Goal: Task Accomplishment & Management: Use online tool/utility

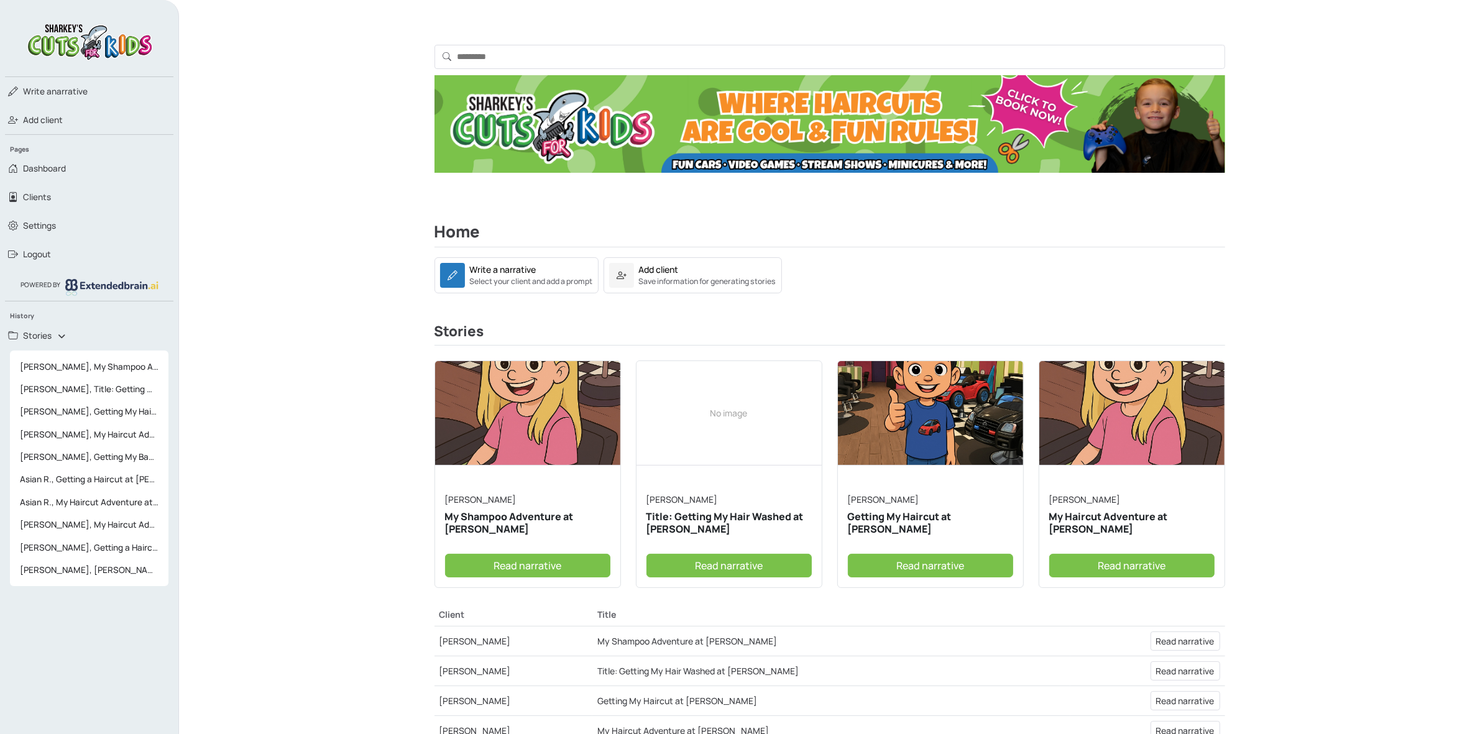
click at [855, 501] on link "[PERSON_NAME]" at bounding box center [883, 500] width 71 height 12
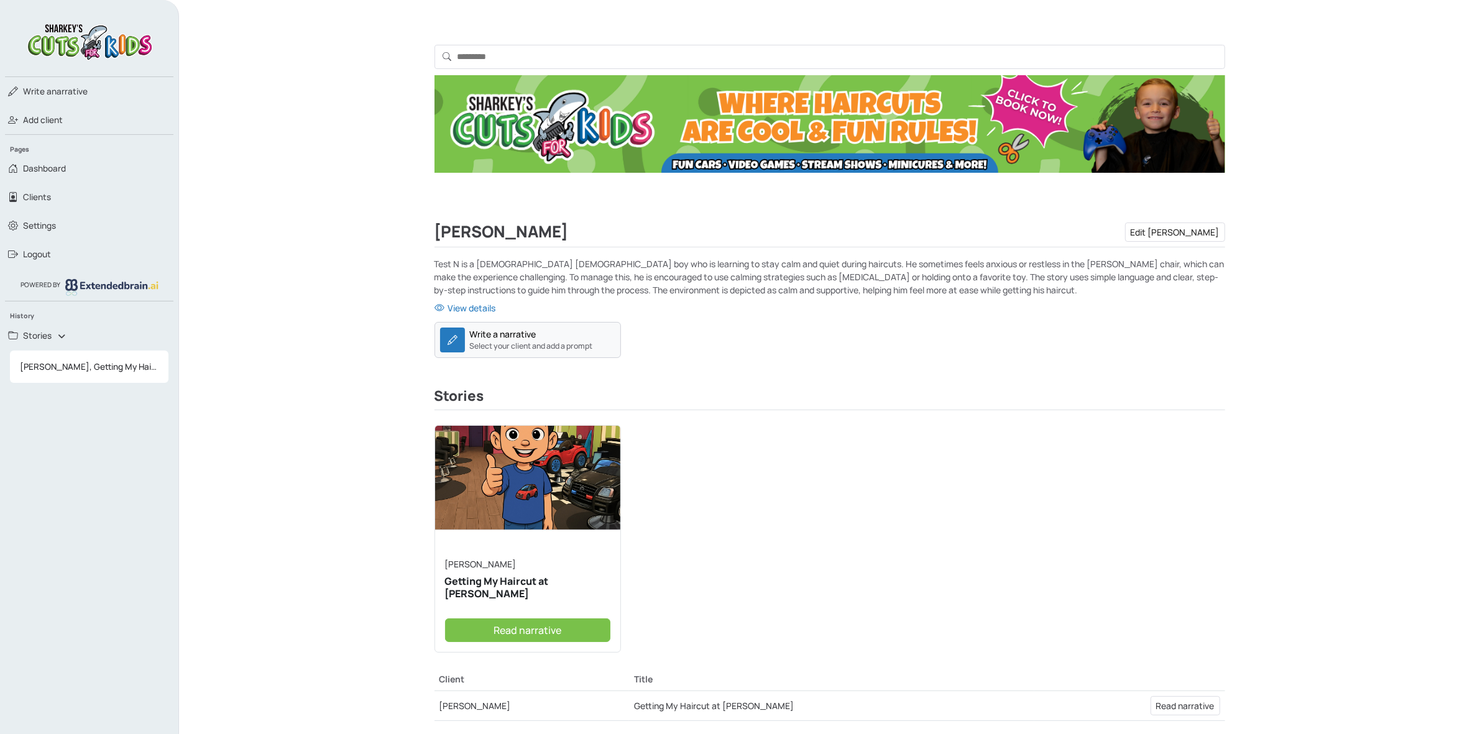
click at [526, 336] on div "Write a narrative" at bounding box center [503, 334] width 67 height 13
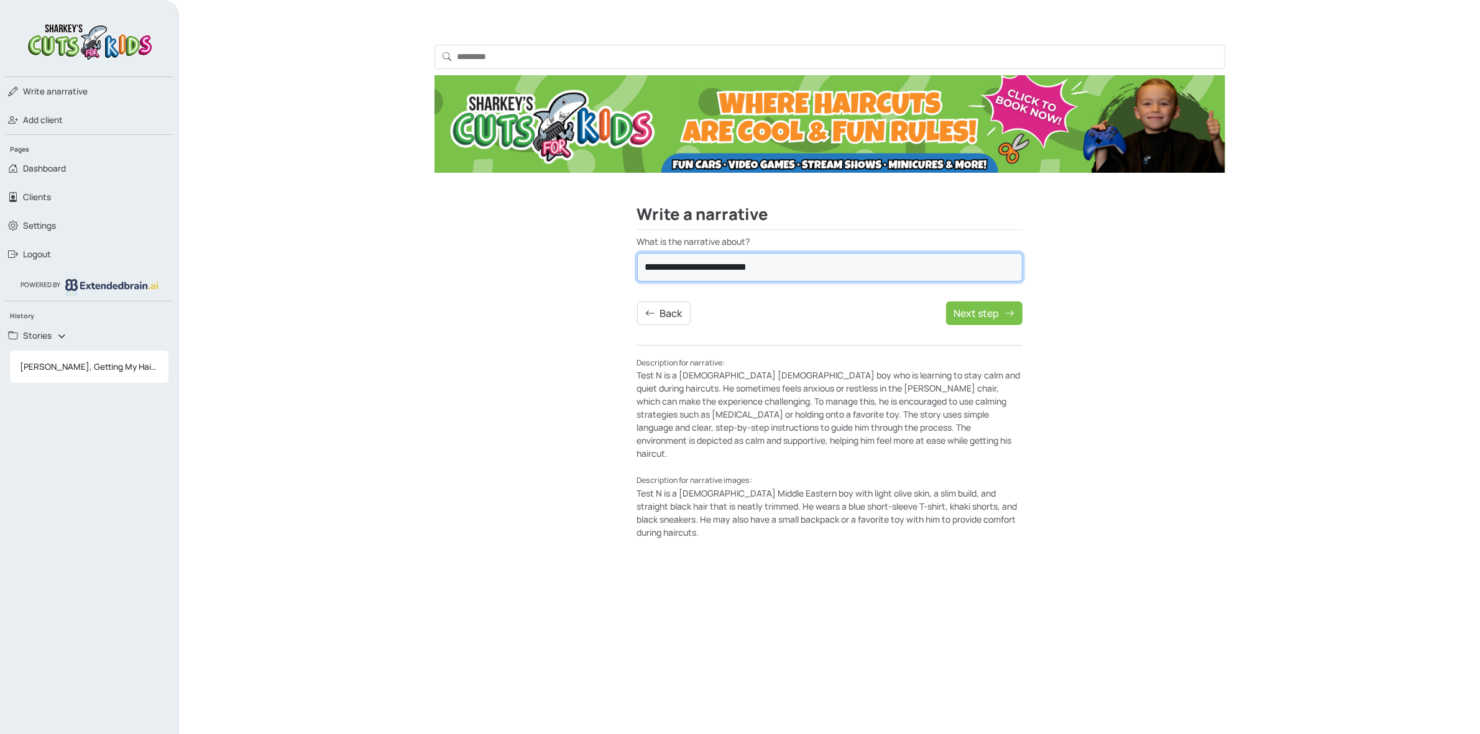
click at [766, 265] on select "**********" at bounding box center [829, 267] width 385 height 29
select select "**********"
click at [637, 253] on select "**********" at bounding box center [829, 267] width 385 height 29
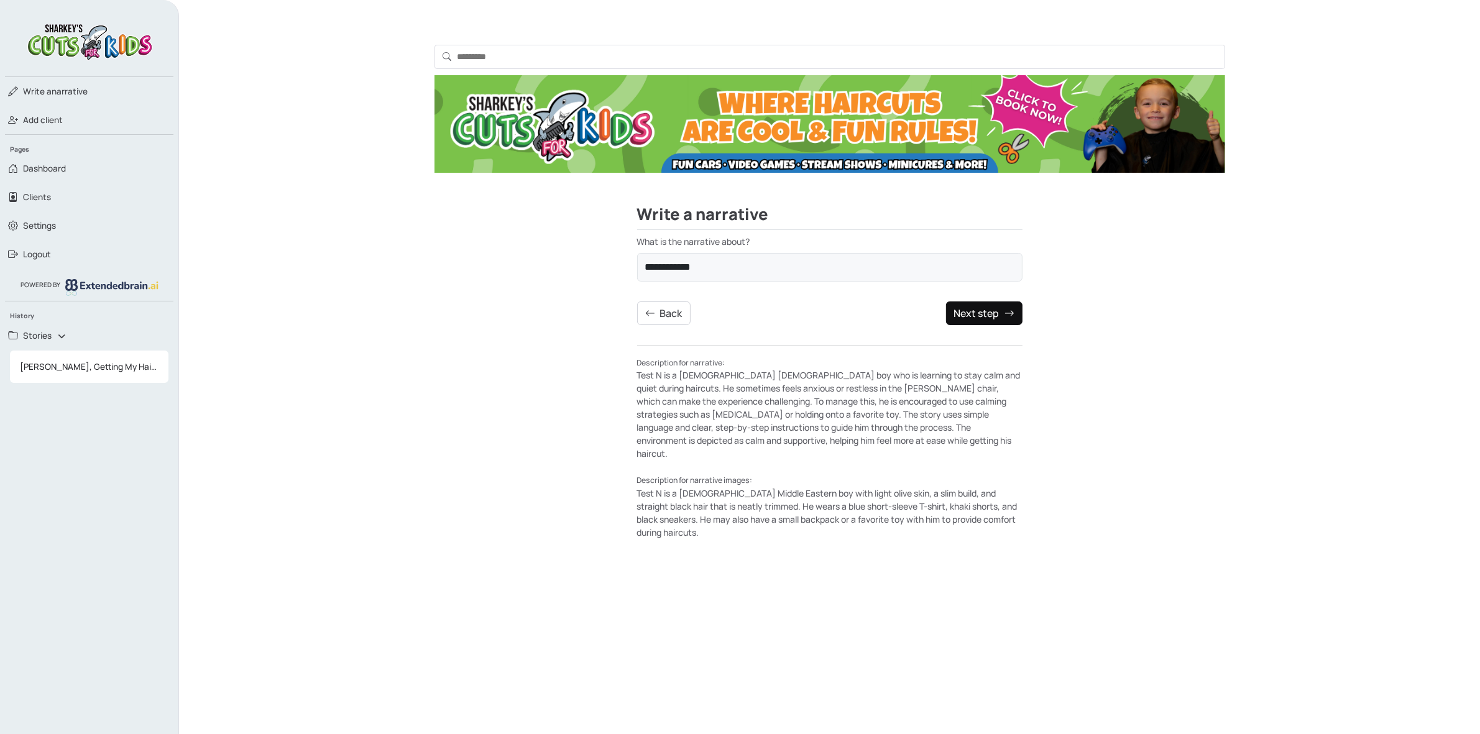
click at [980, 320] on button "Next step" at bounding box center [984, 313] width 76 height 24
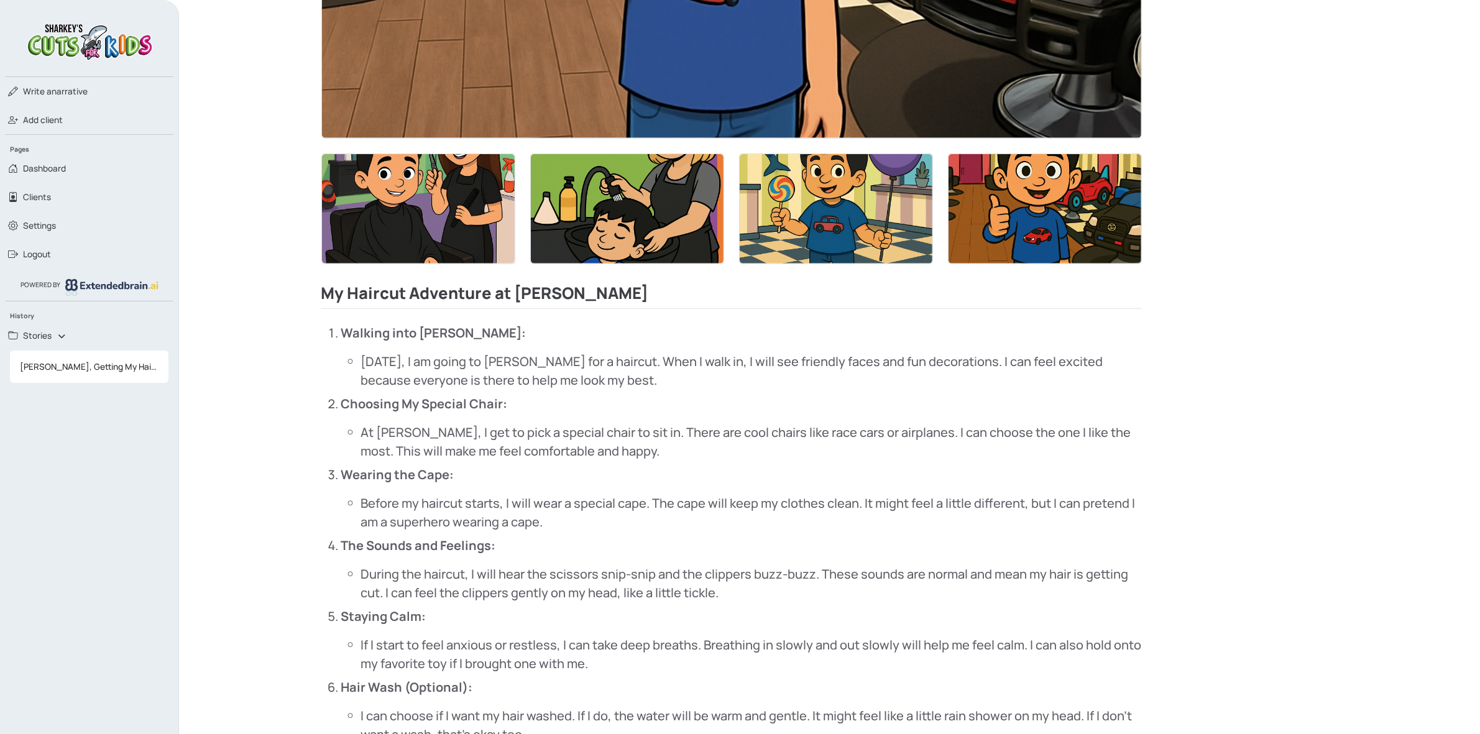
scroll to position [467, 0]
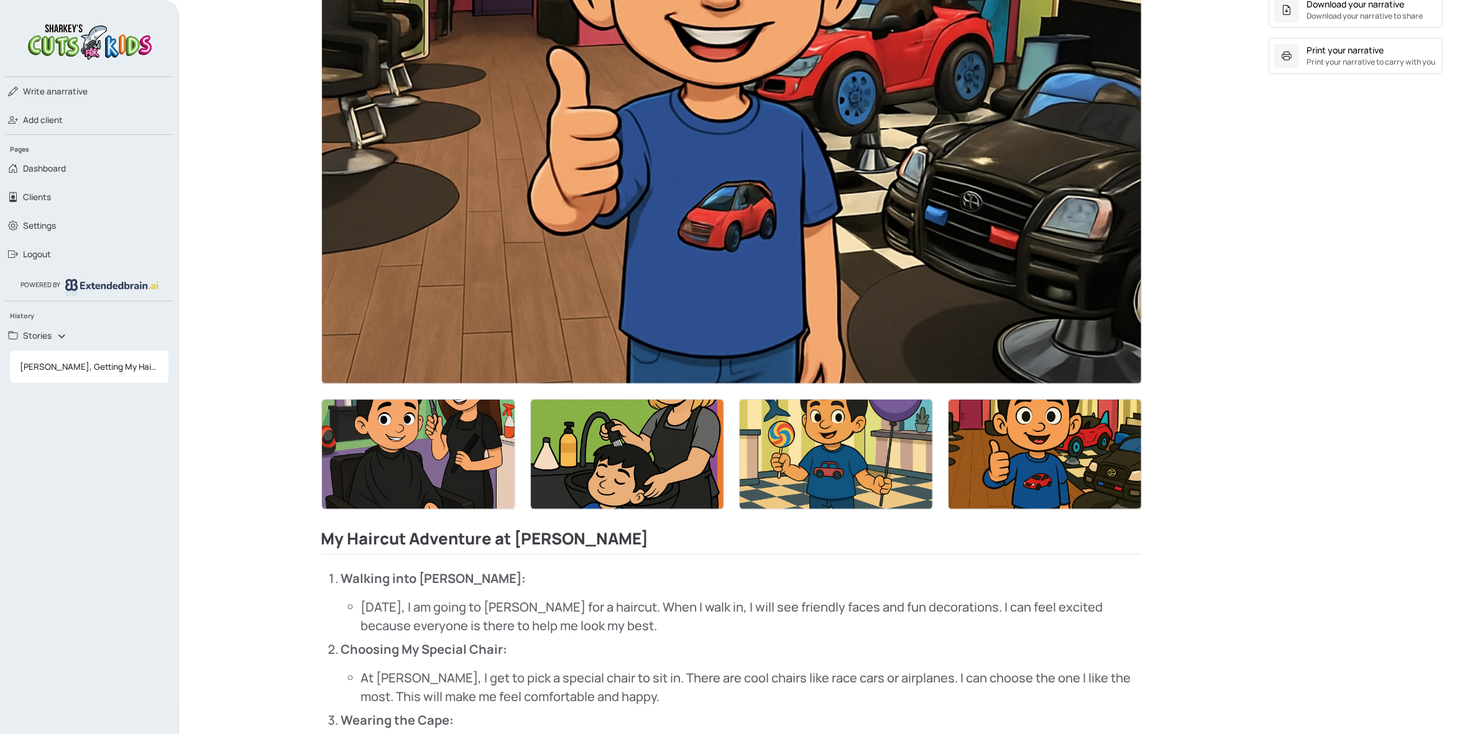
click at [1049, 458] on img at bounding box center [1044, 454] width 193 height 109
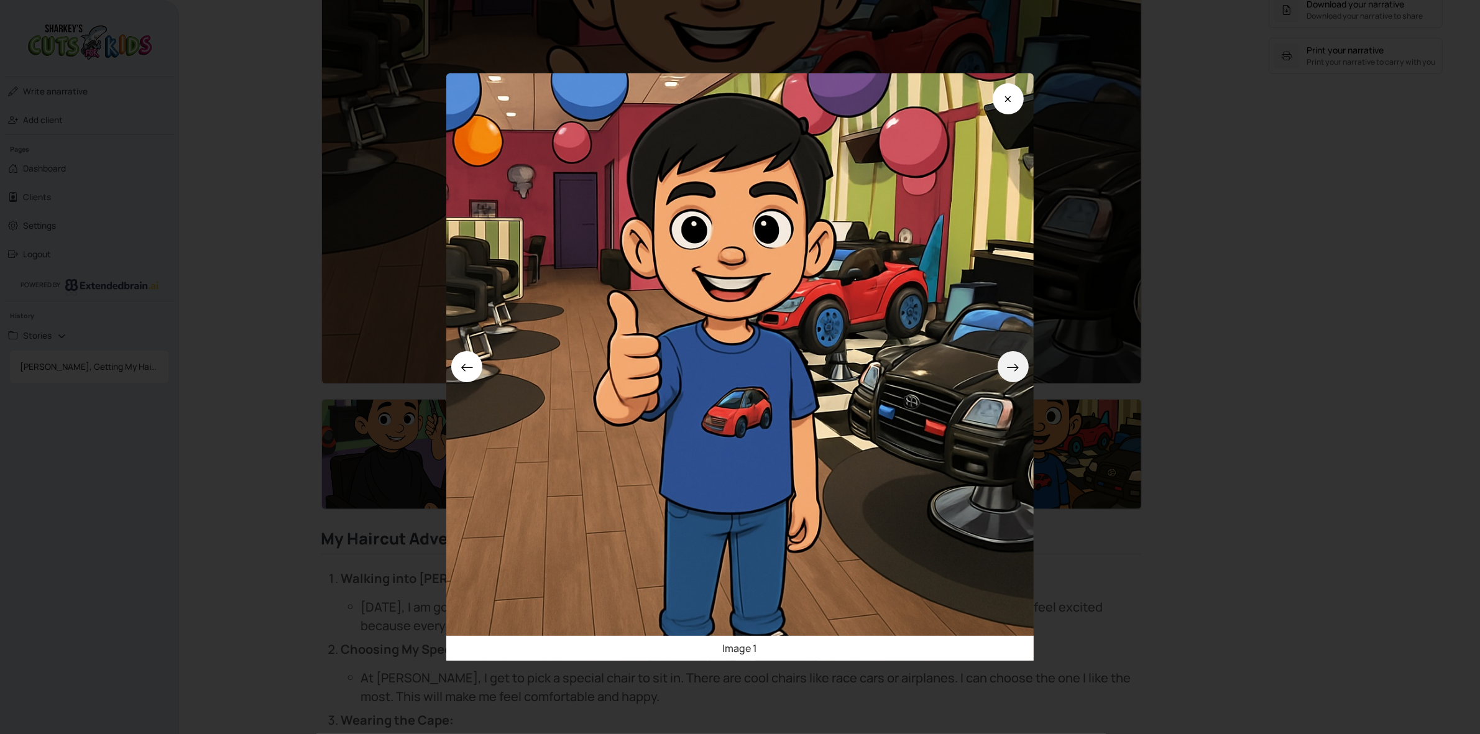
click at [1027, 368] on button at bounding box center [1013, 366] width 31 height 31
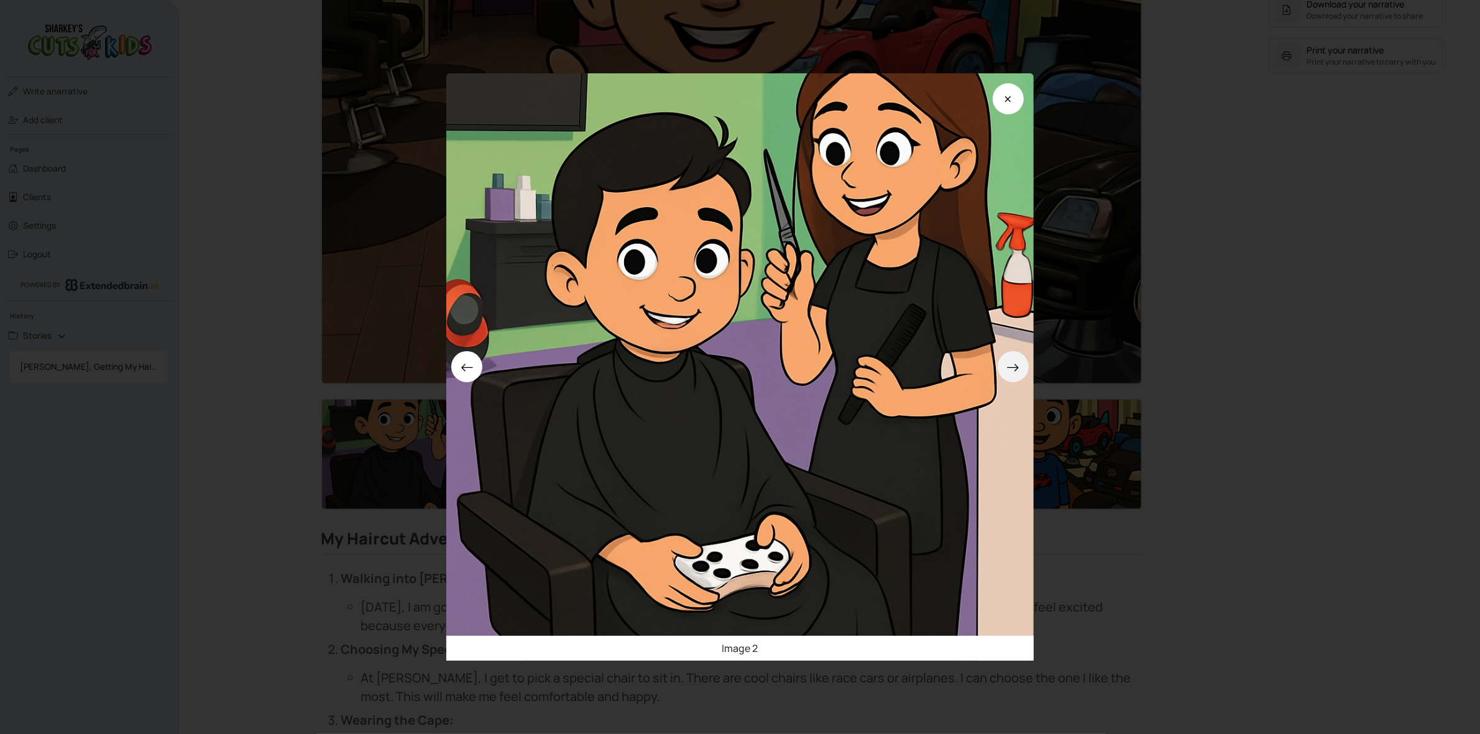
click at [1027, 368] on button at bounding box center [1013, 366] width 31 height 31
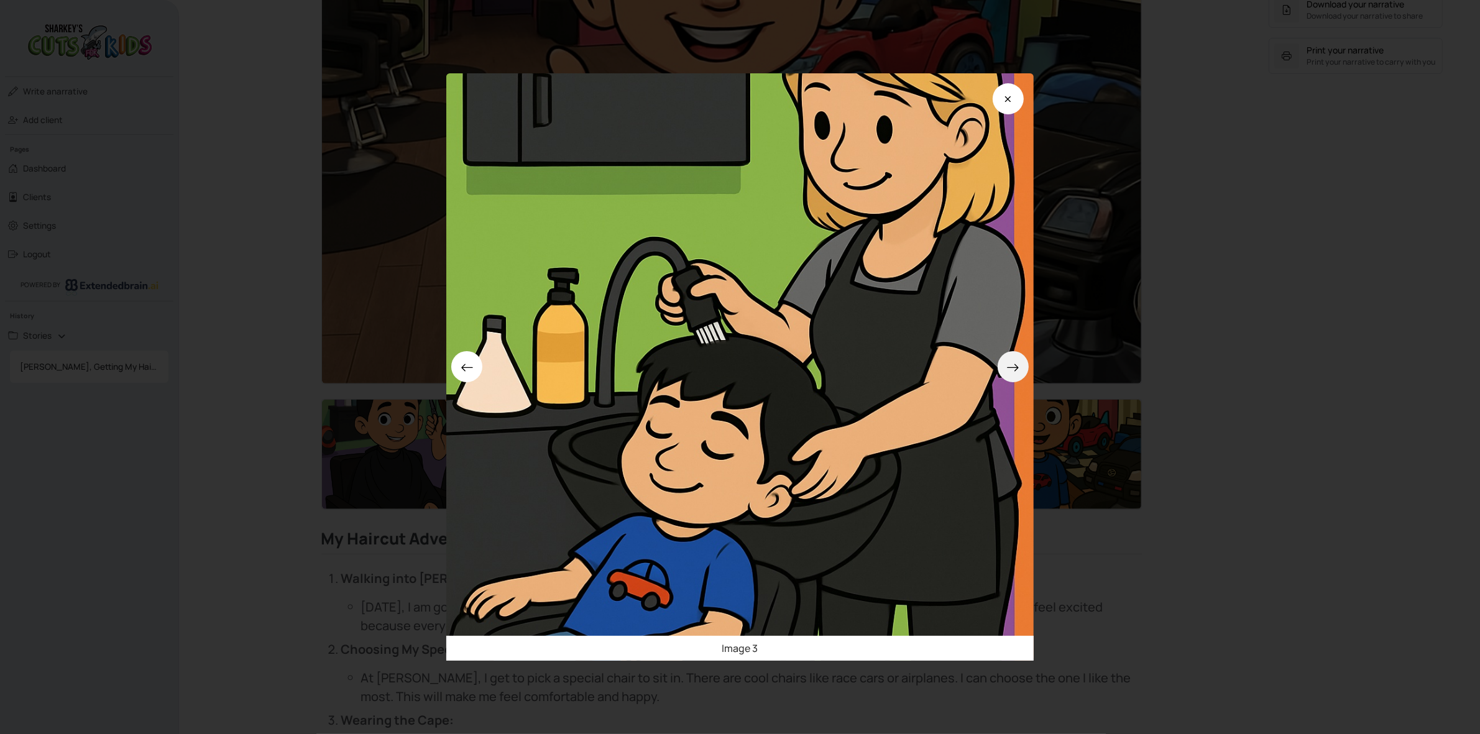
click at [1027, 368] on button at bounding box center [1013, 366] width 31 height 31
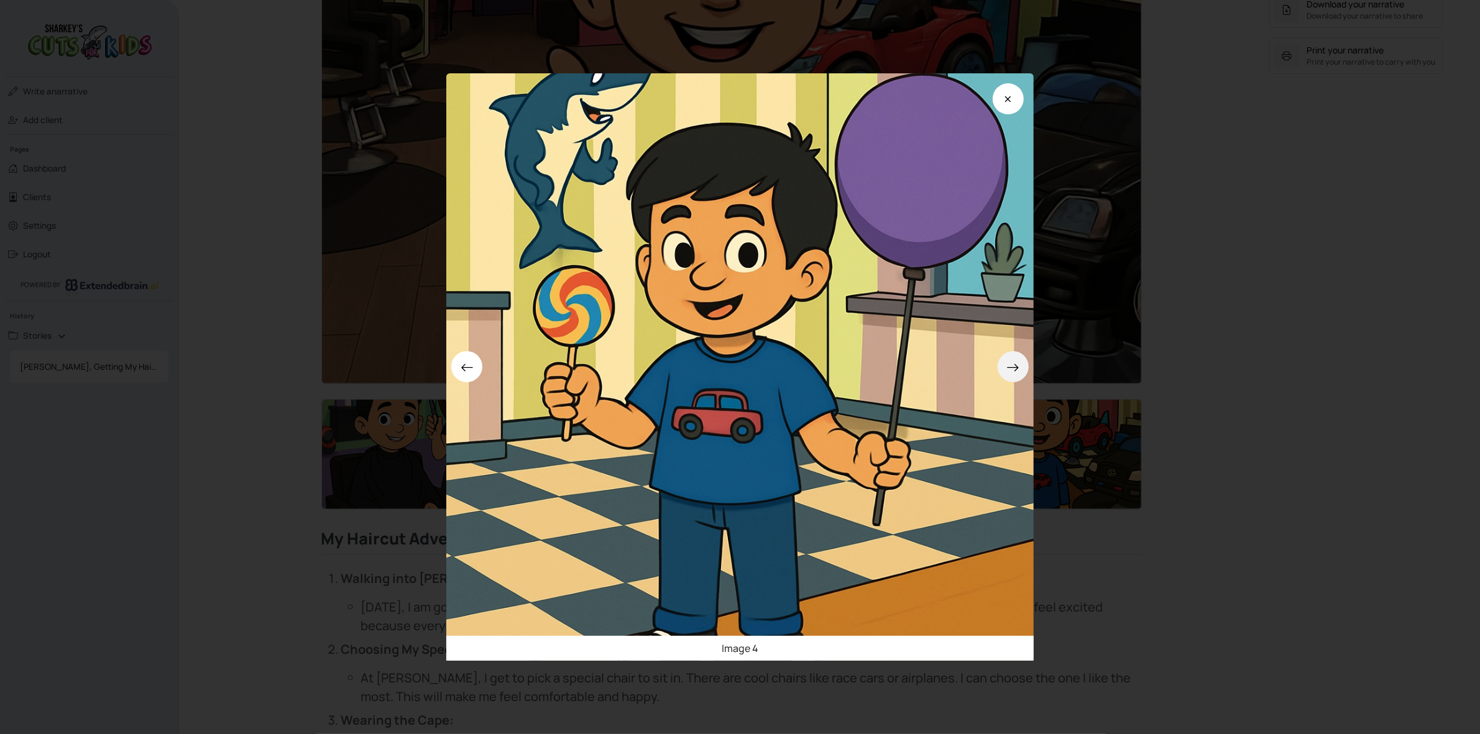
click at [1027, 368] on button at bounding box center [1013, 366] width 31 height 31
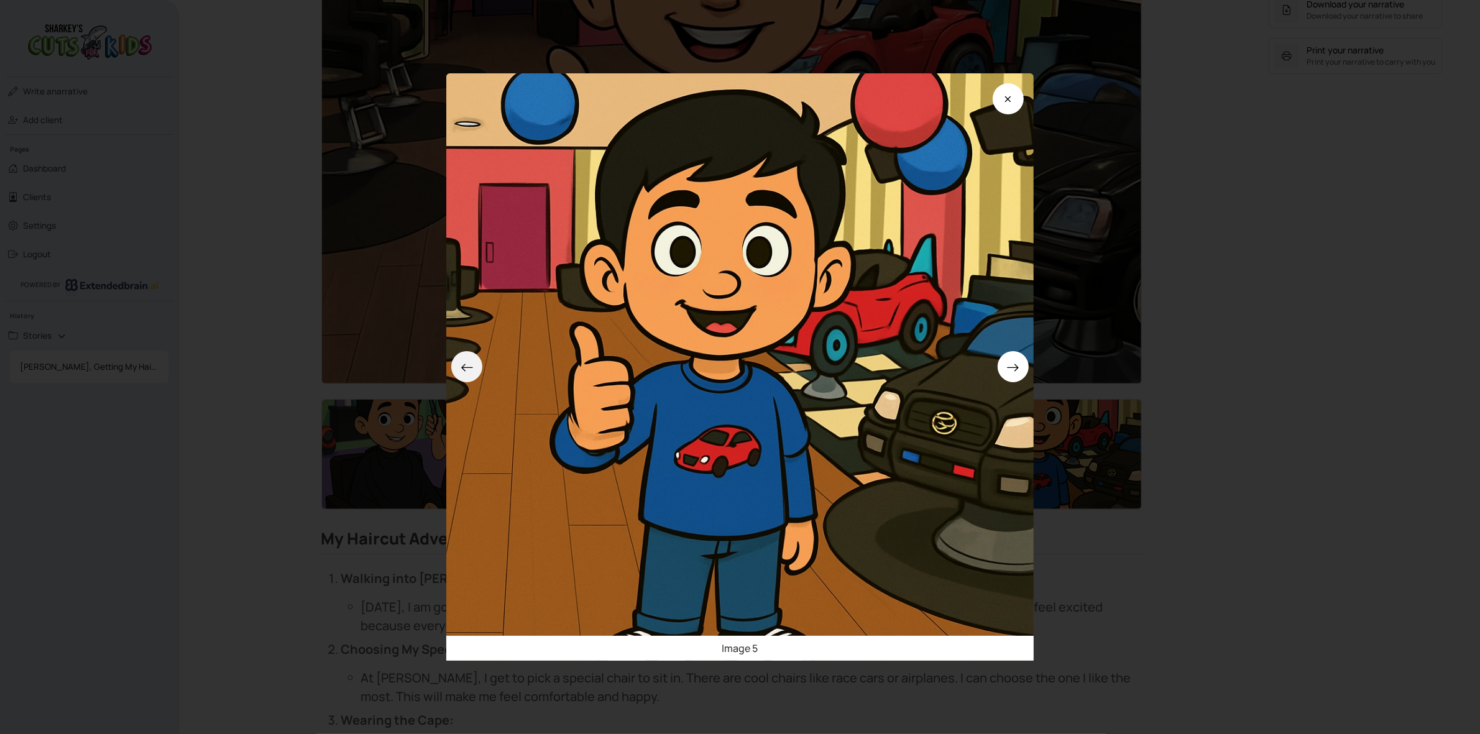
click at [477, 358] on button at bounding box center [466, 366] width 31 height 31
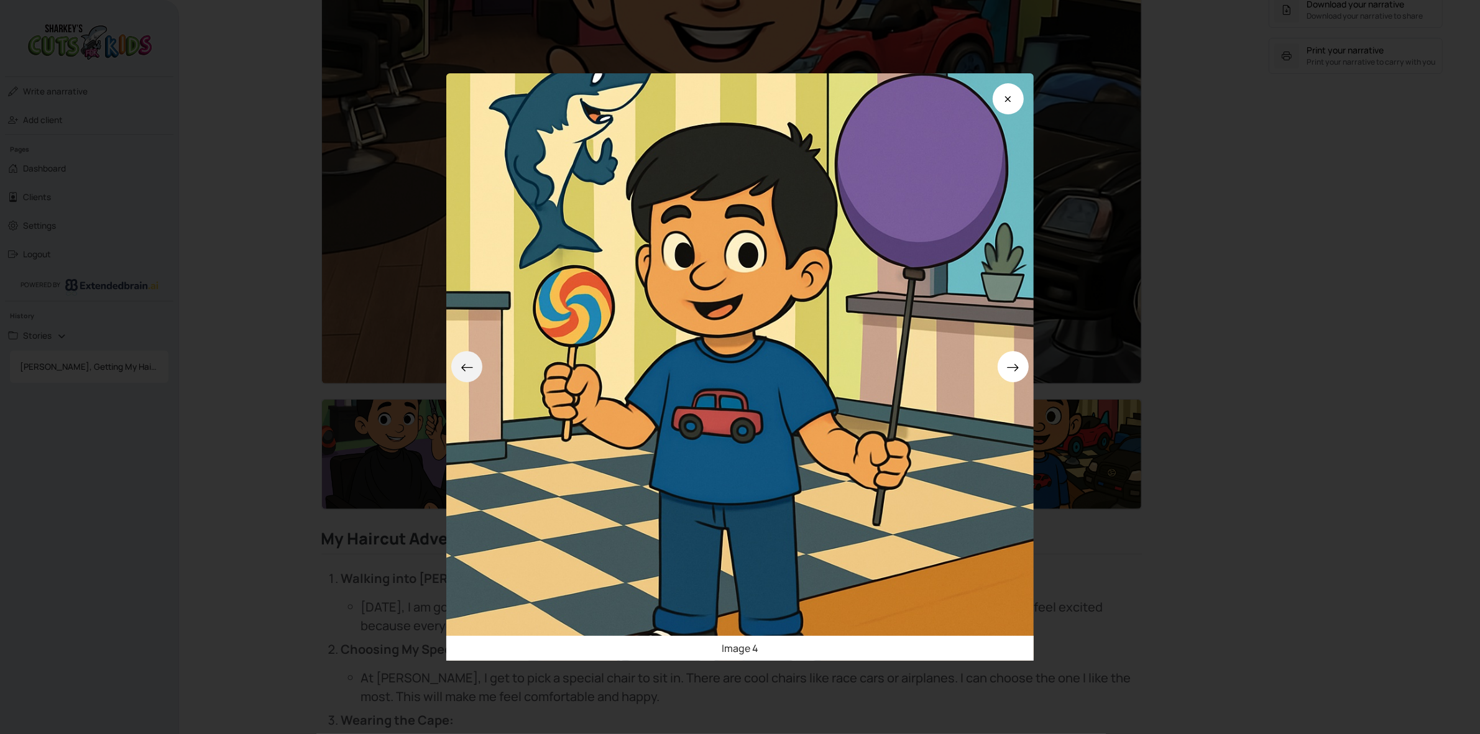
click at [477, 358] on button at bounding box center [466, 366] width 31 height 31
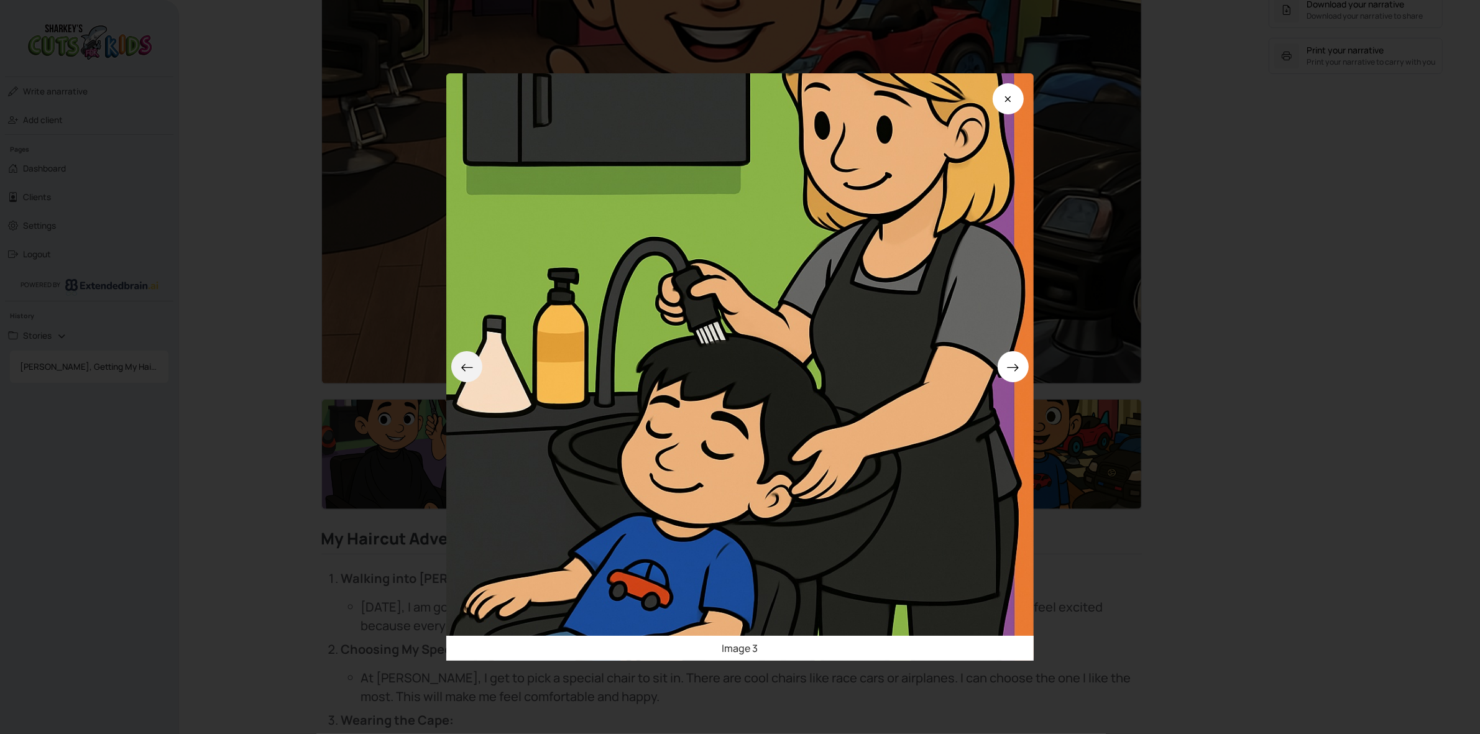
click at [477, 358] on button at bounding box center [466, 366] width 31 height 31
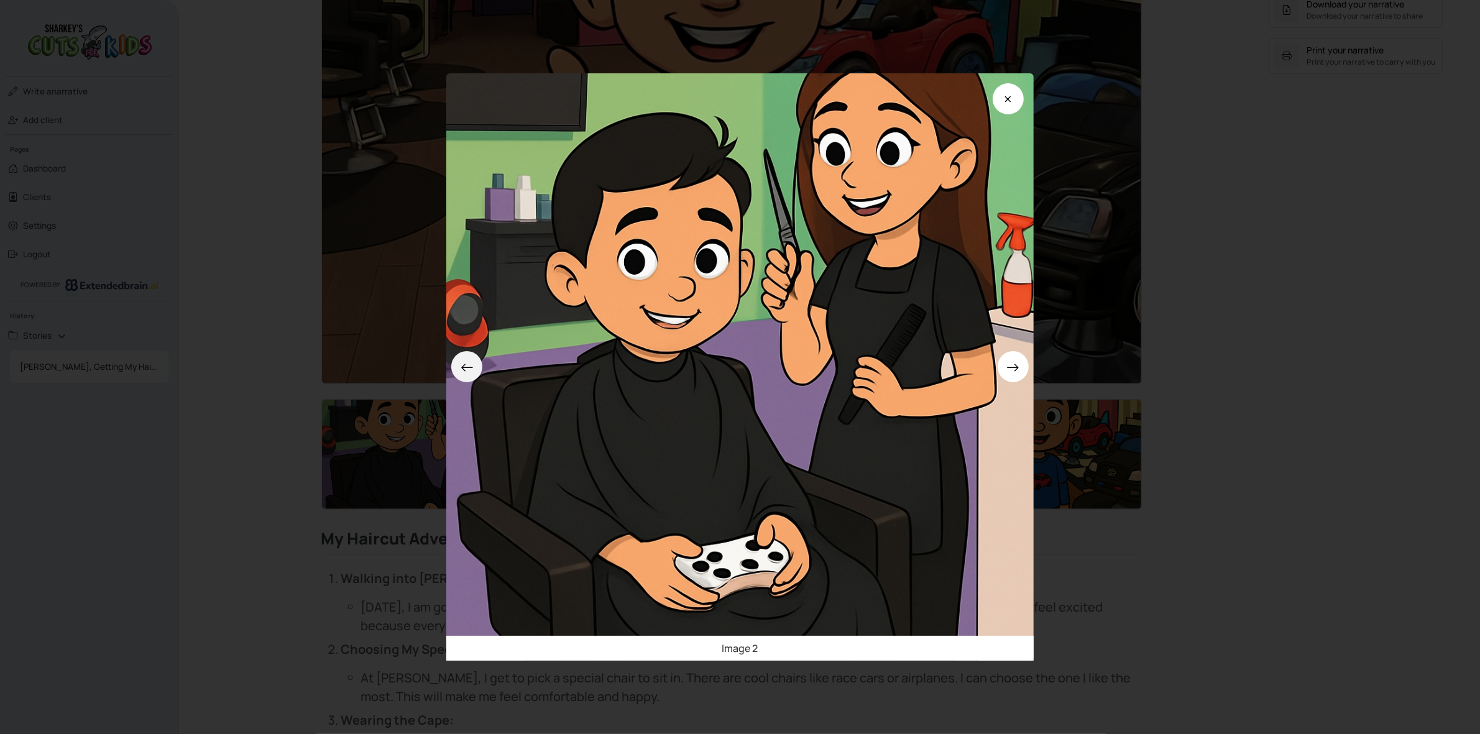
click at [477, 358] on button at bounding box center [466, 366] width 31 height 31
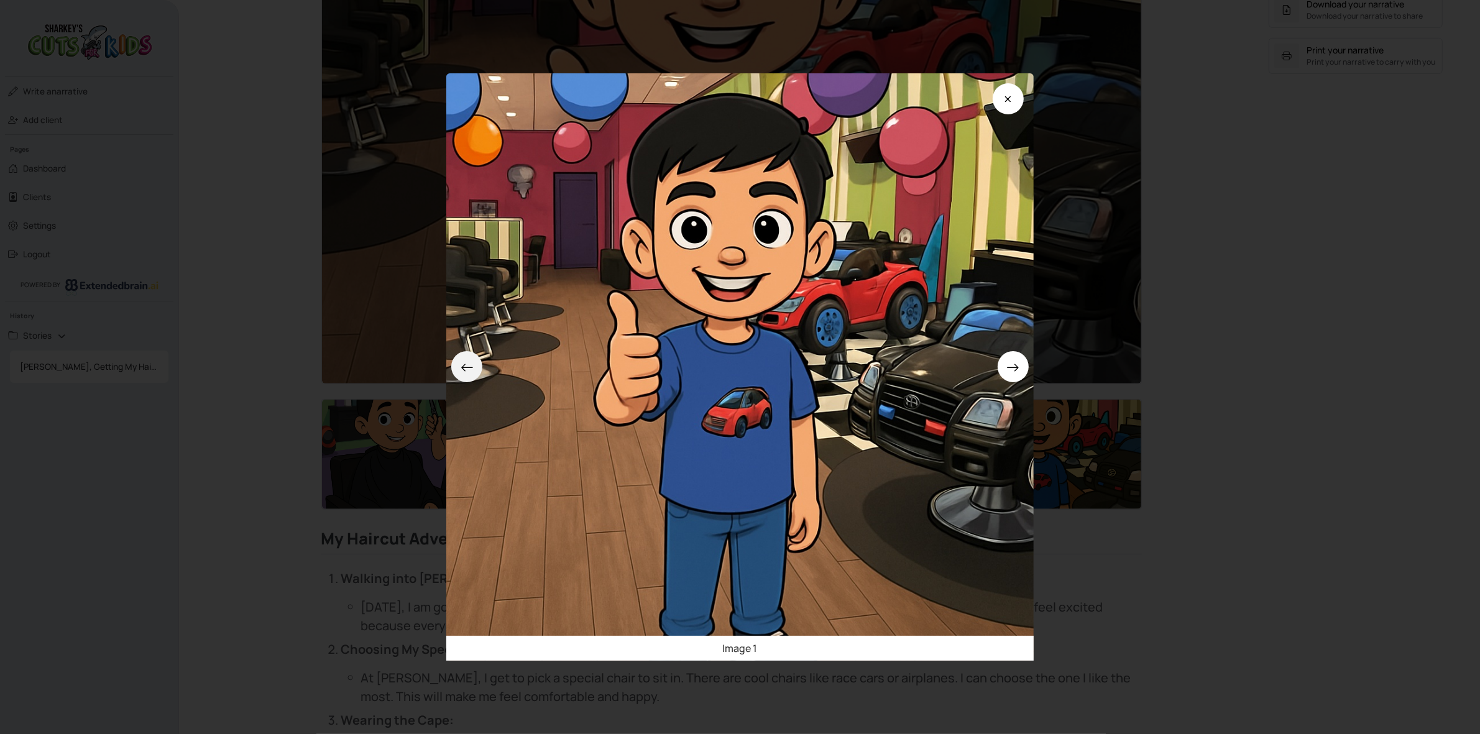
click at [469, 359] on button at bounding box center [466, 366] width 31 height 31
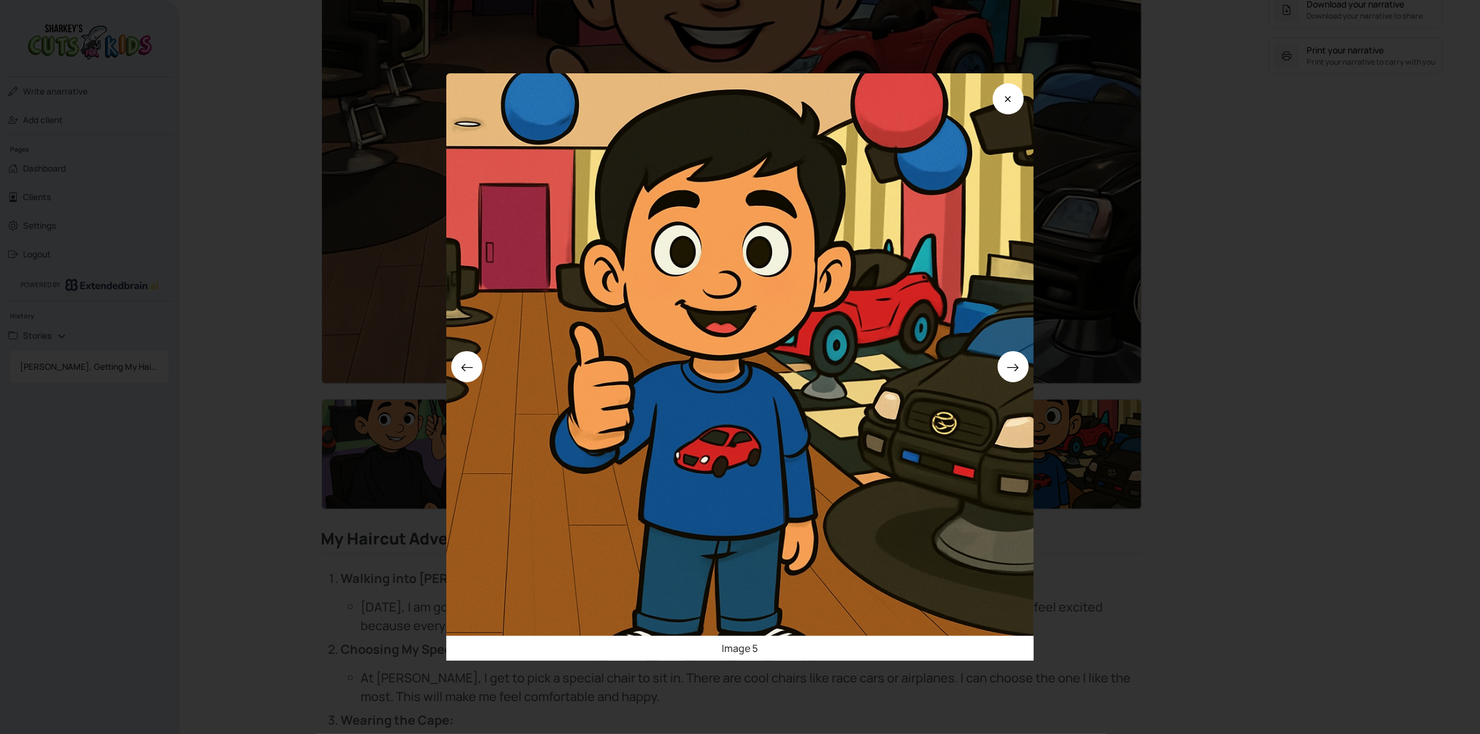
click at [51, 188] on div "Image 5" at bounding box center [740, 367] width 1480 height 734
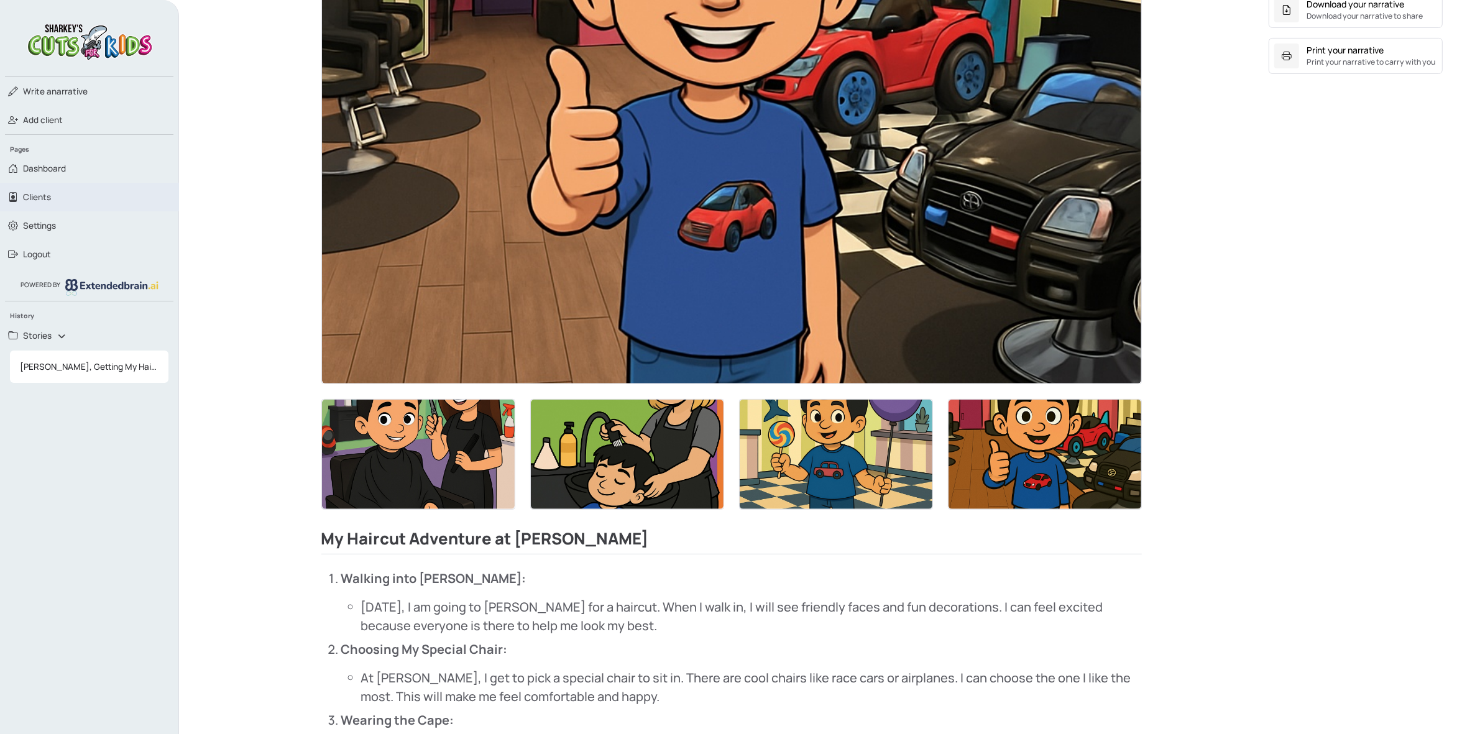
click at [48, 191] on span "Clients" at bounding box center [37, 197] width 28 height 12
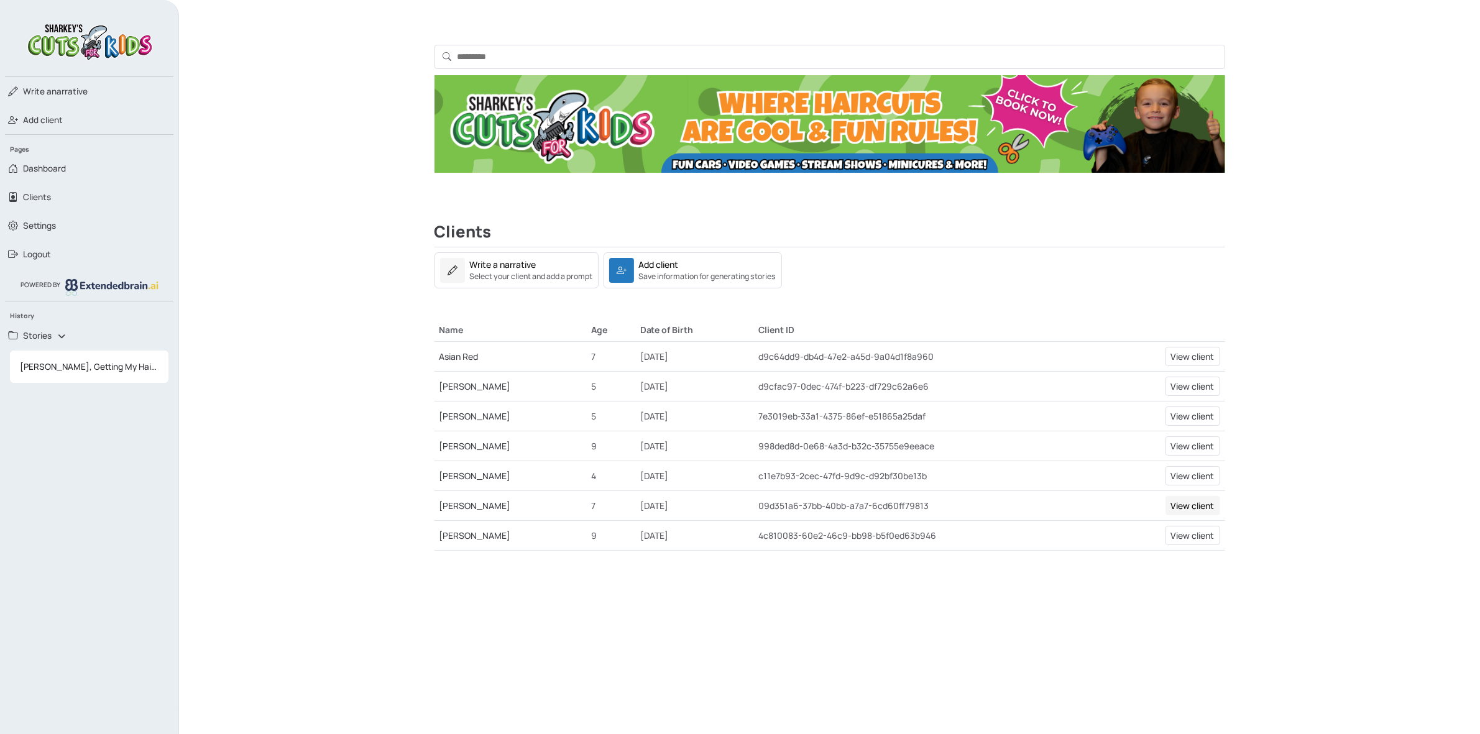
click at [1181, 505] on link "View client" at bounding box center [1192, 505] width 55 height 19
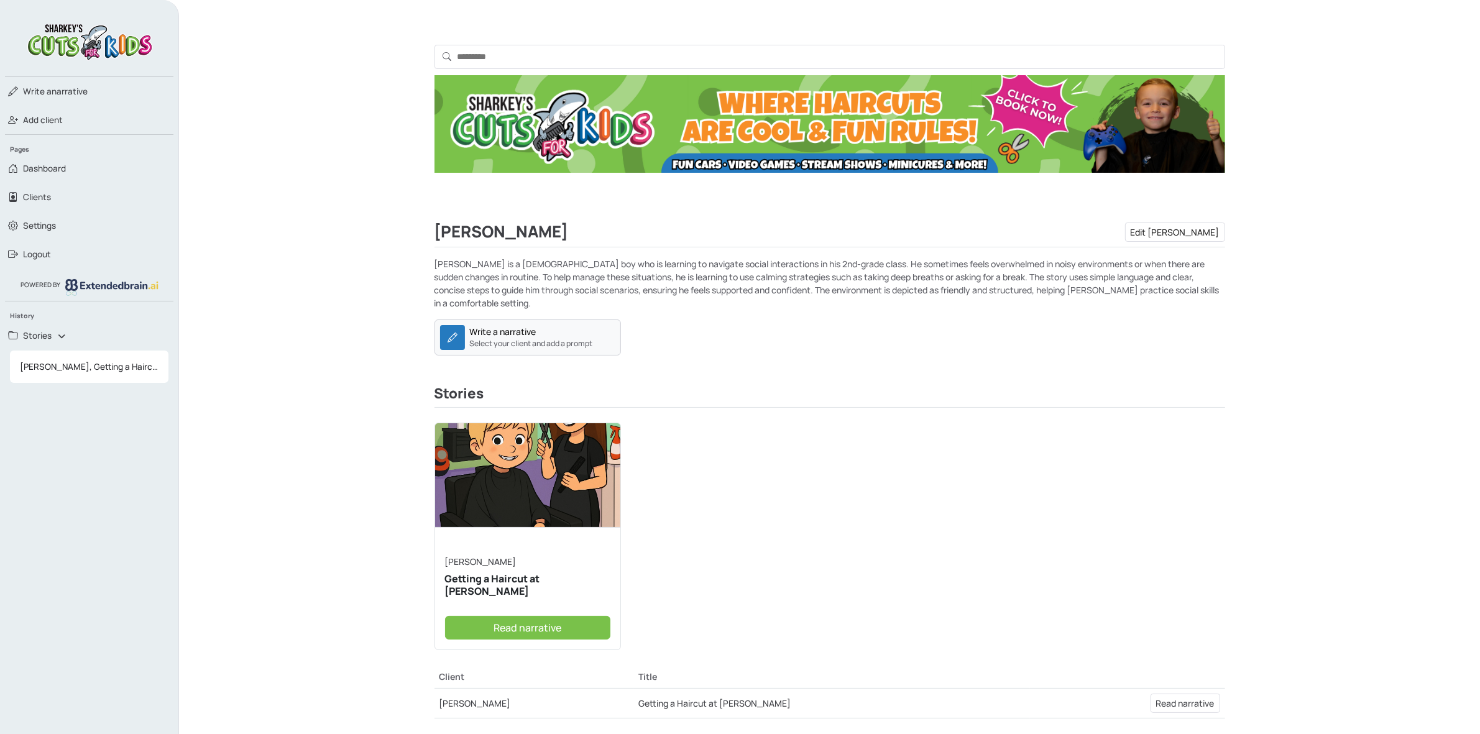
click at [564, 338] on small "Select your client and add a prompt" at bounding box center [531, 343] width 123 height 11
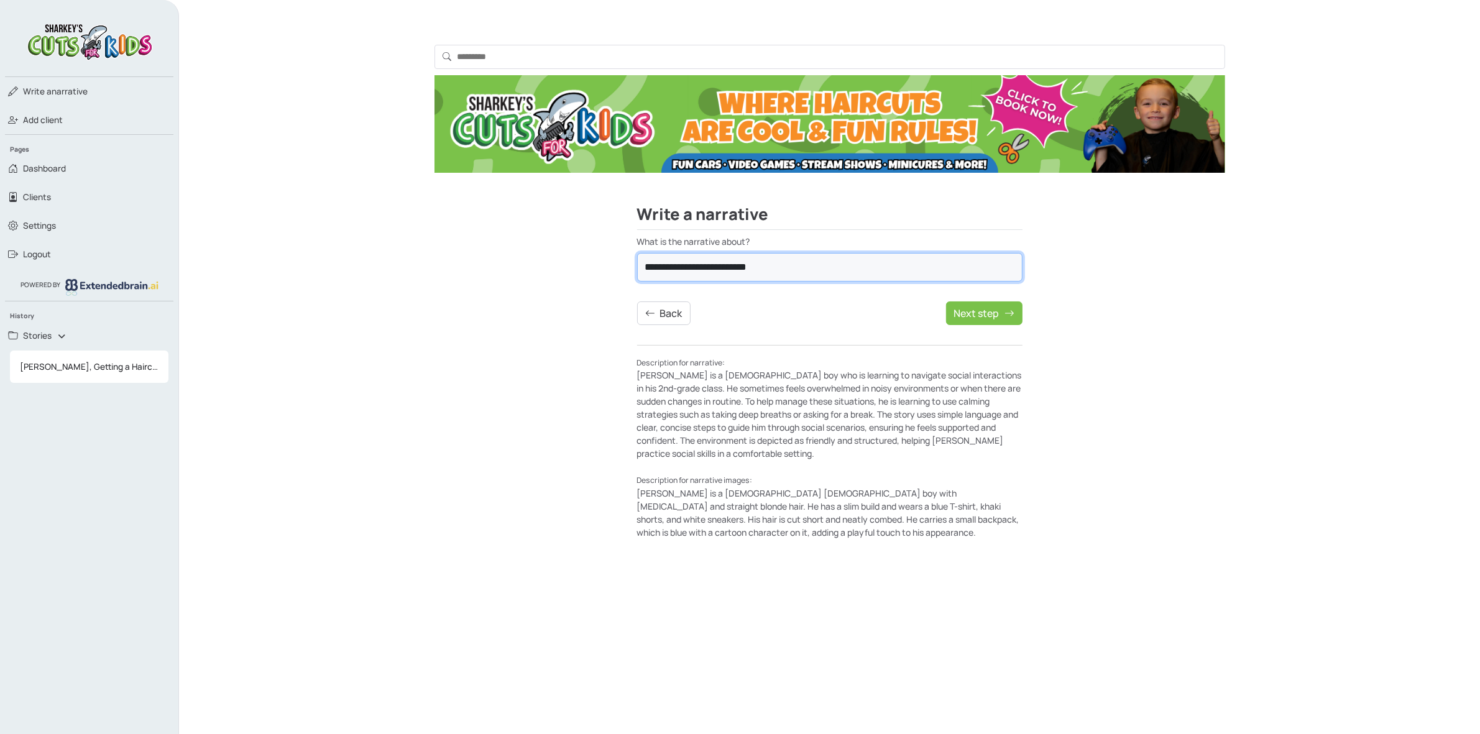
click at [746, 274] on select "**********" at bounding box center [829, 267] width 385 height 29
select select "**********"
click at [637, 253] on select "**********" at bounding box center [829, 267] width 385 height 29
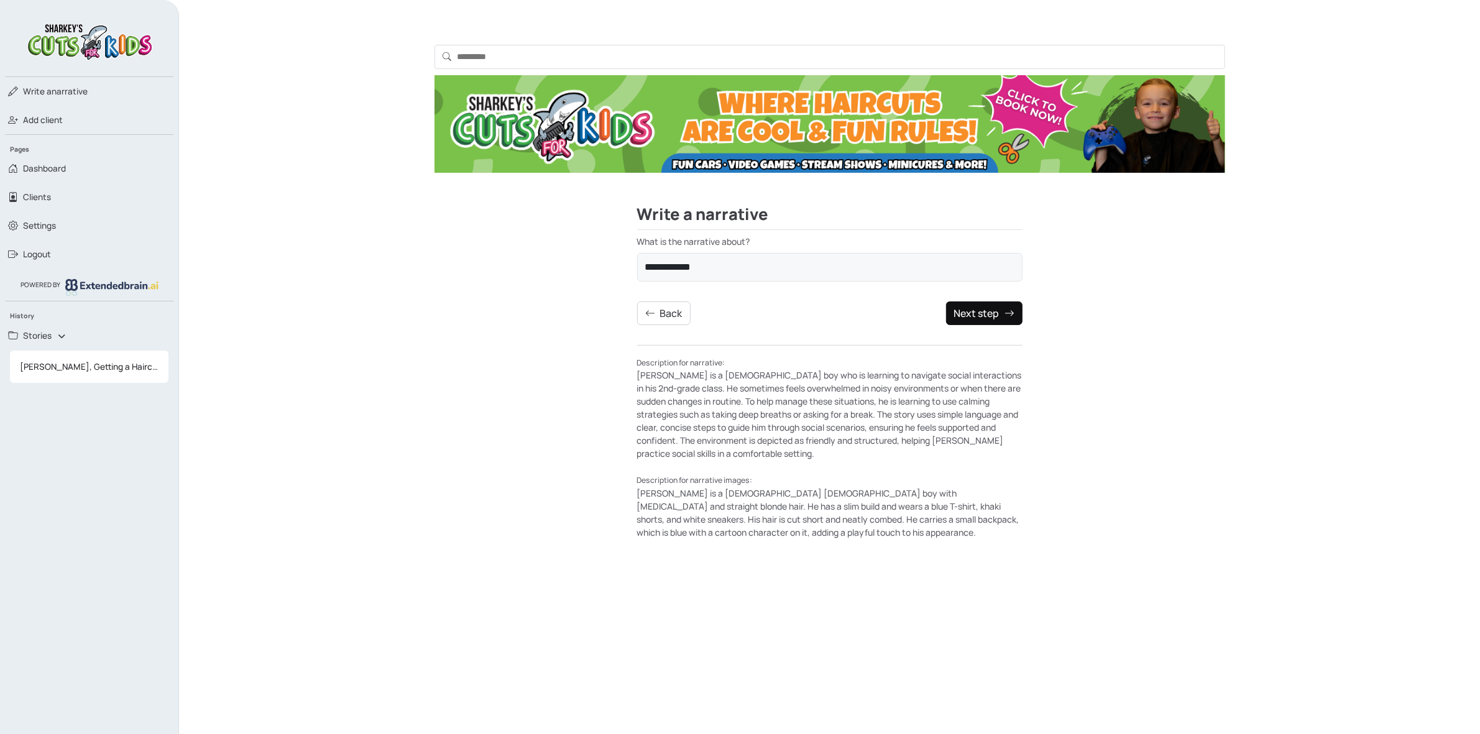
click at [974, 312] on button "Next step" at bounding box center [984, 313] width 76 height 24
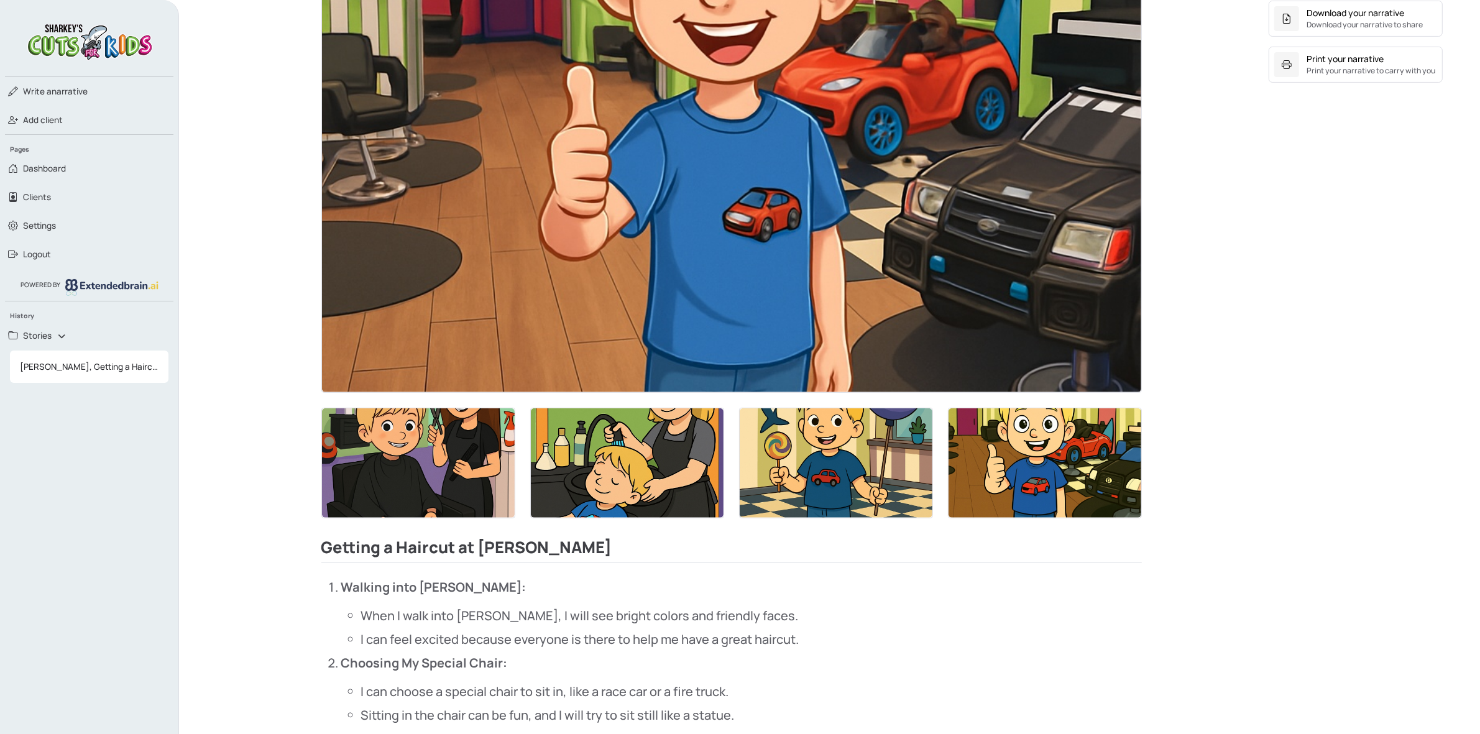
scroll to position [466, 0]
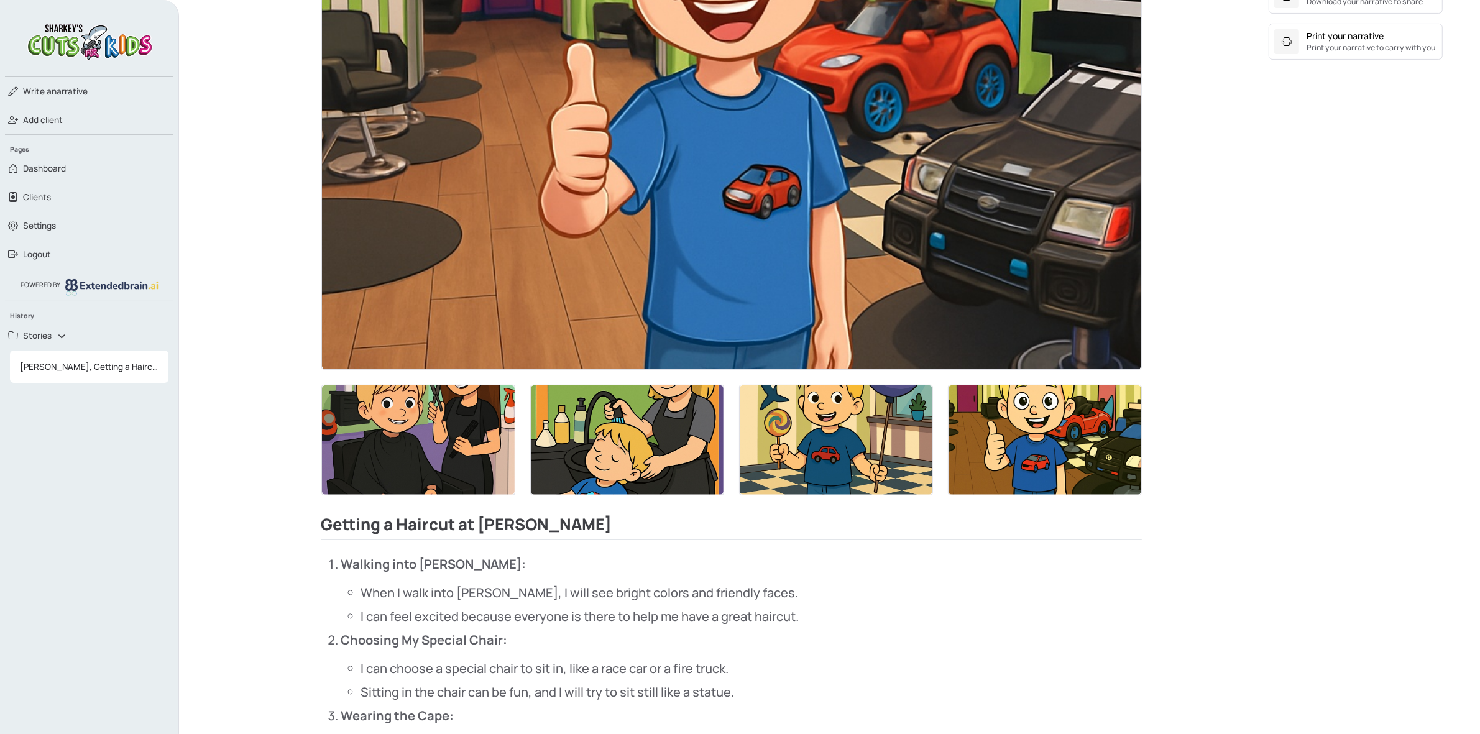
click at [710, 317] on img at bounding box center [731, 139] width 819 height 462
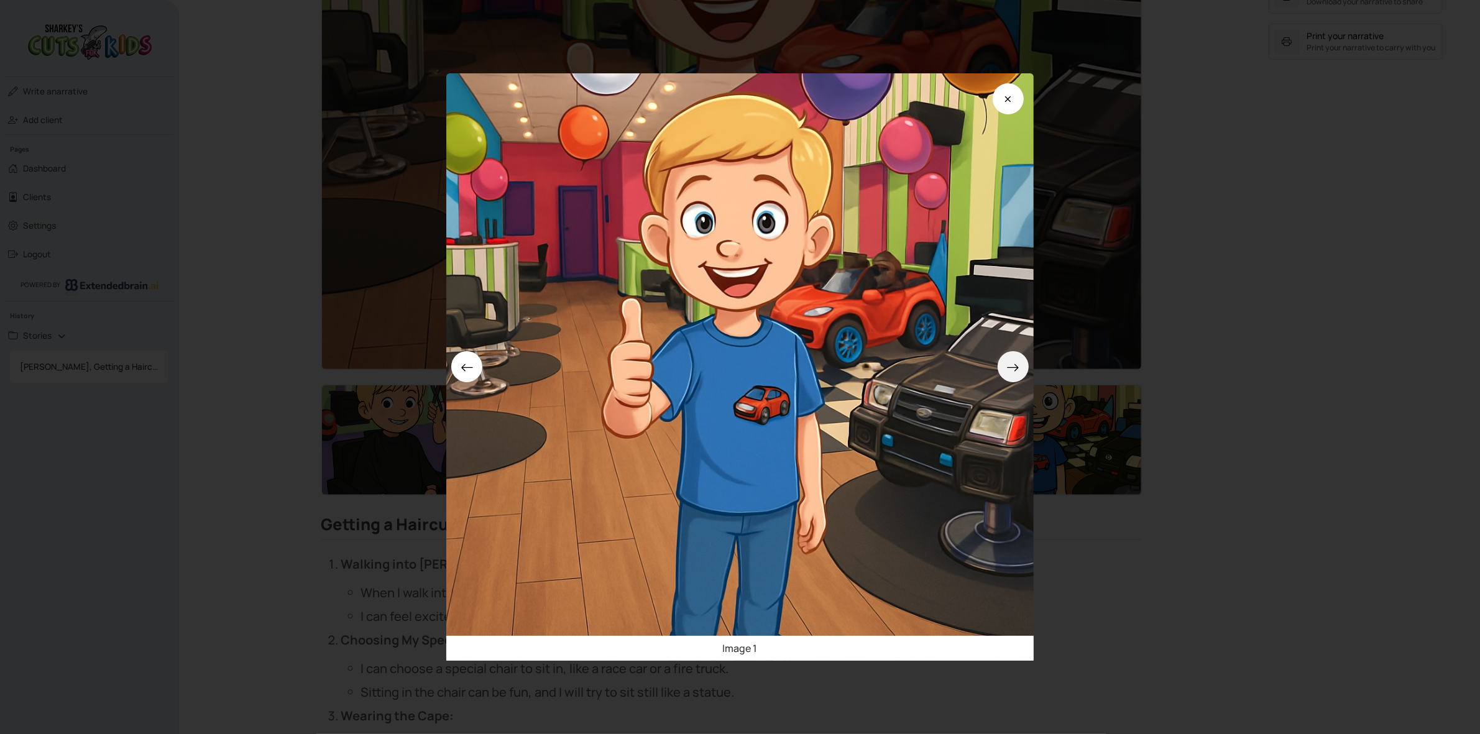
click at [1017, 371] on icon at bounding box center [1012, 367] width 13 height 13
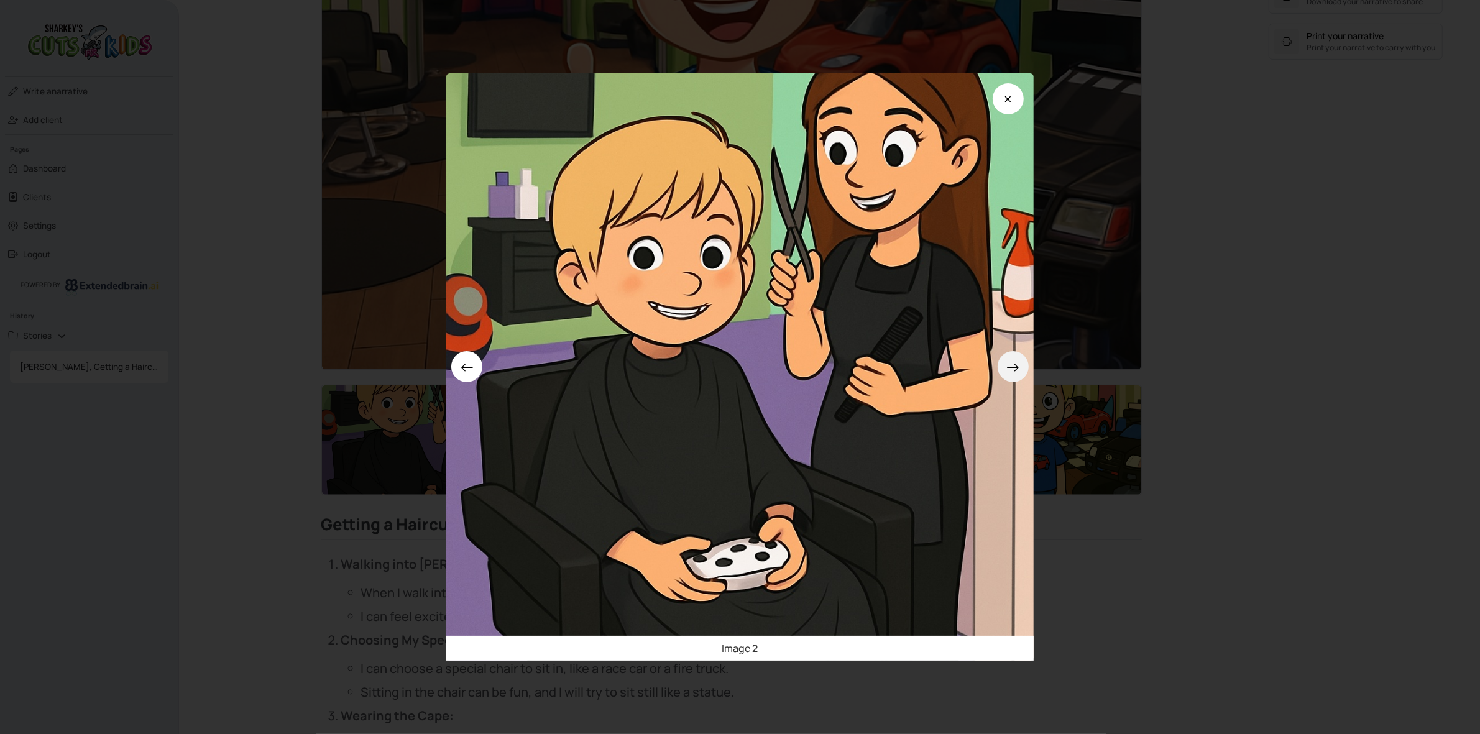
click at [1017, 371] on icon at bounding box center [1012, 367] width 13 height 13
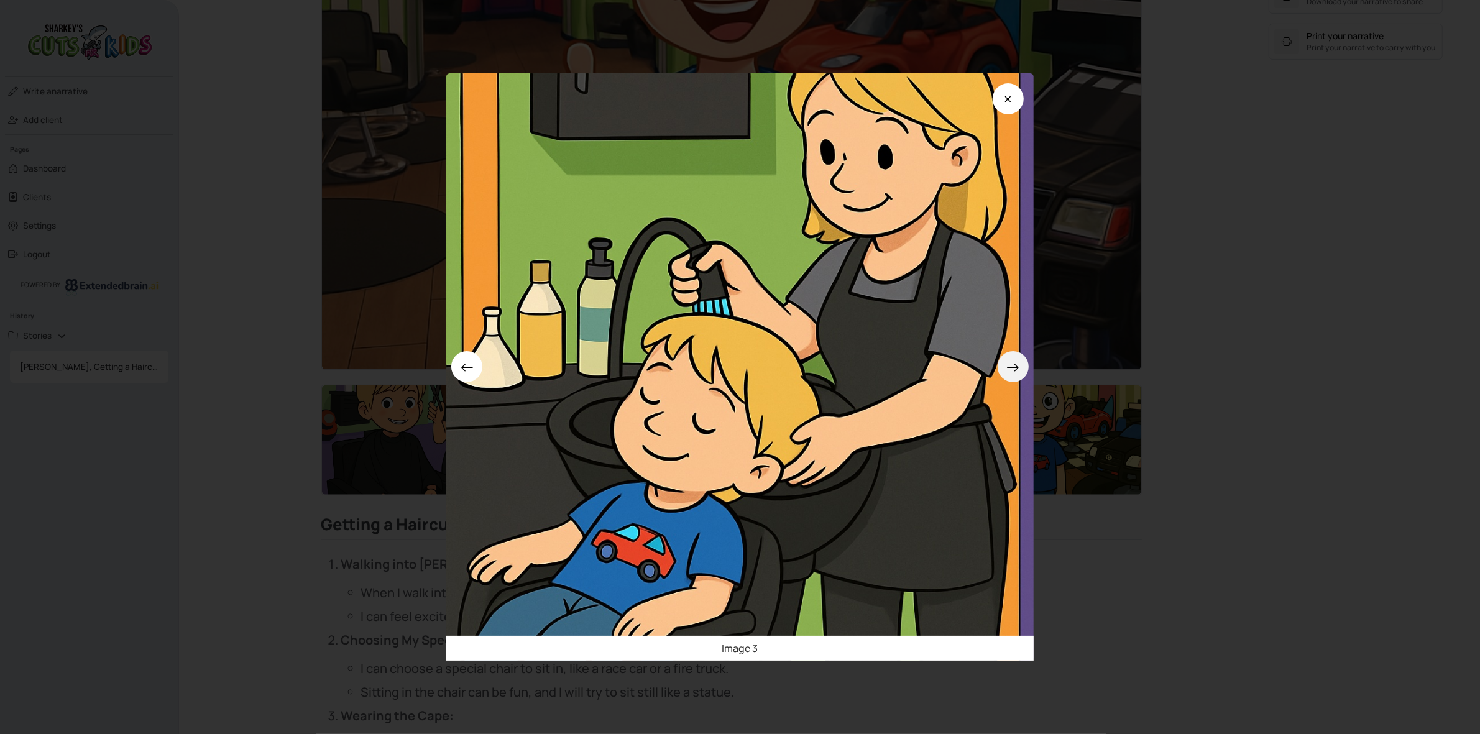
click at [1017, 371] on icon at bounding box center [1012, 367] width 13 height 13
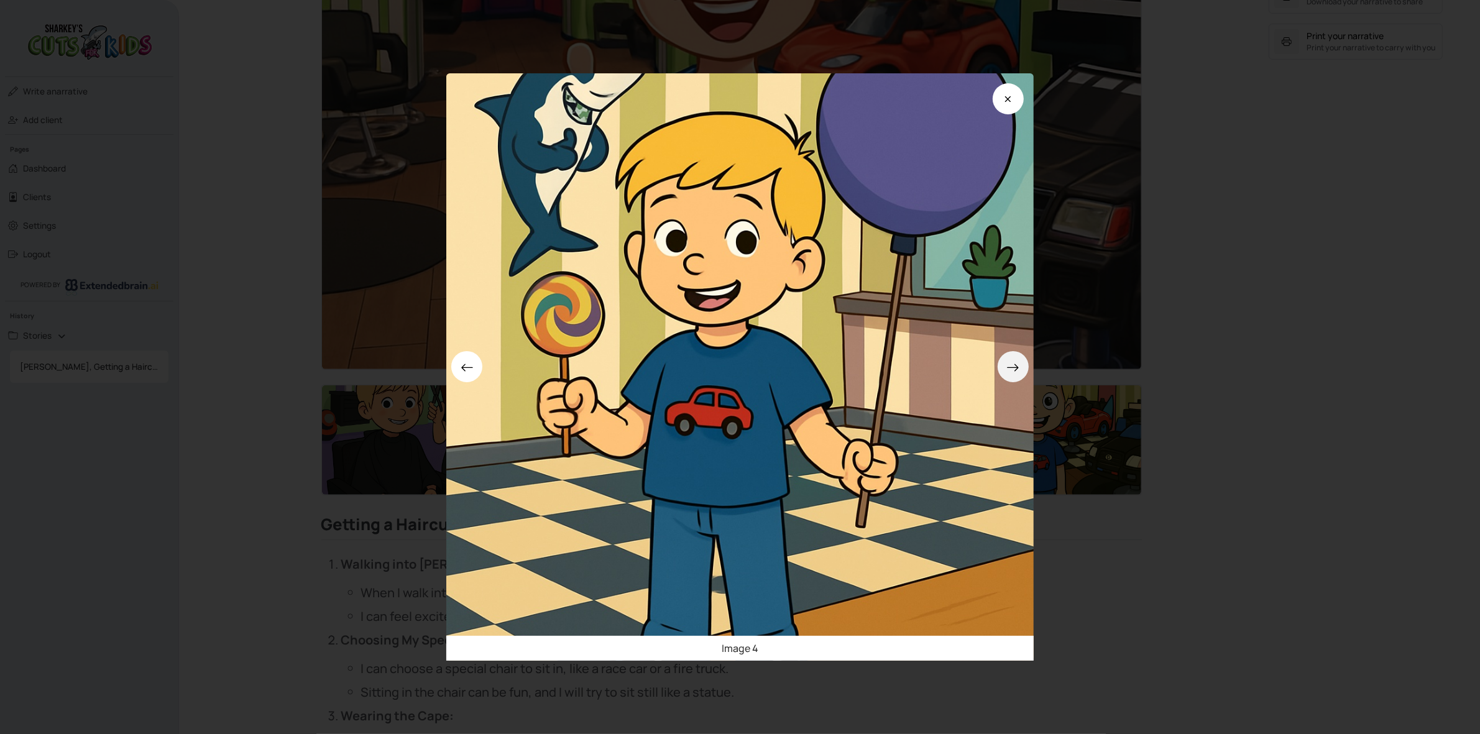
click at [1017, 371] on icon at bounding box center [1012, 367] width 13 height 13
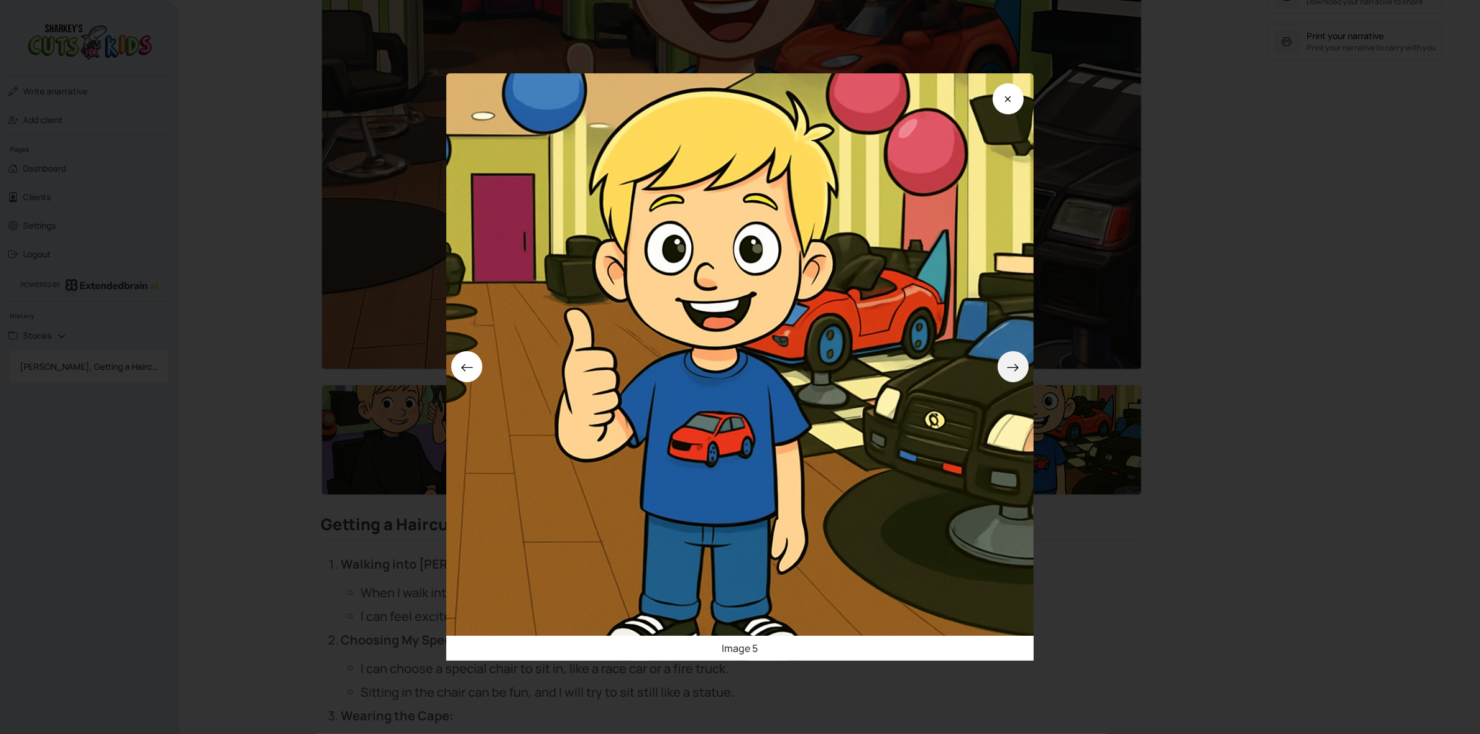
click at [1017, 371] on icon at bounding box center [1012, 367] width 13 height 13
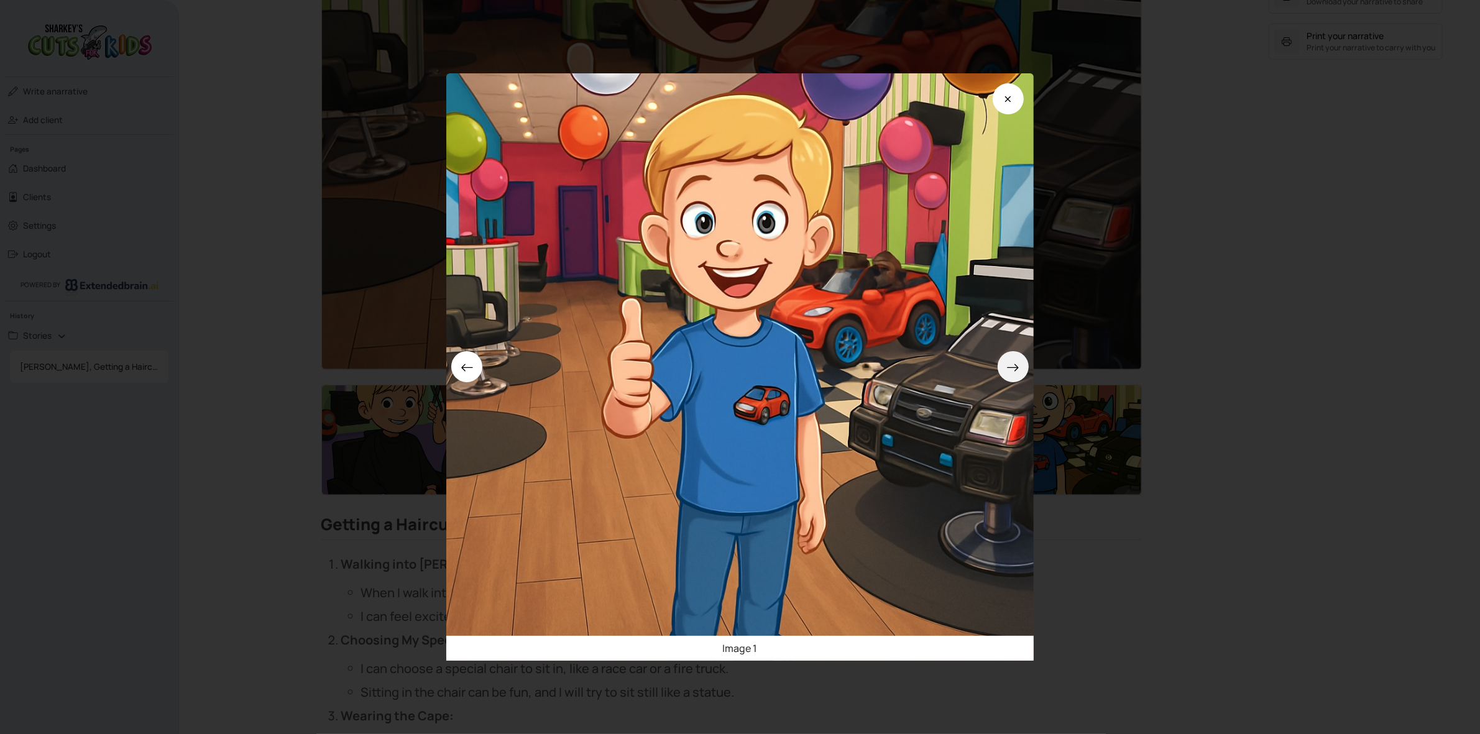
click at [1017, 371] on icon at bounding box center [1012, 367] width 13 height 13
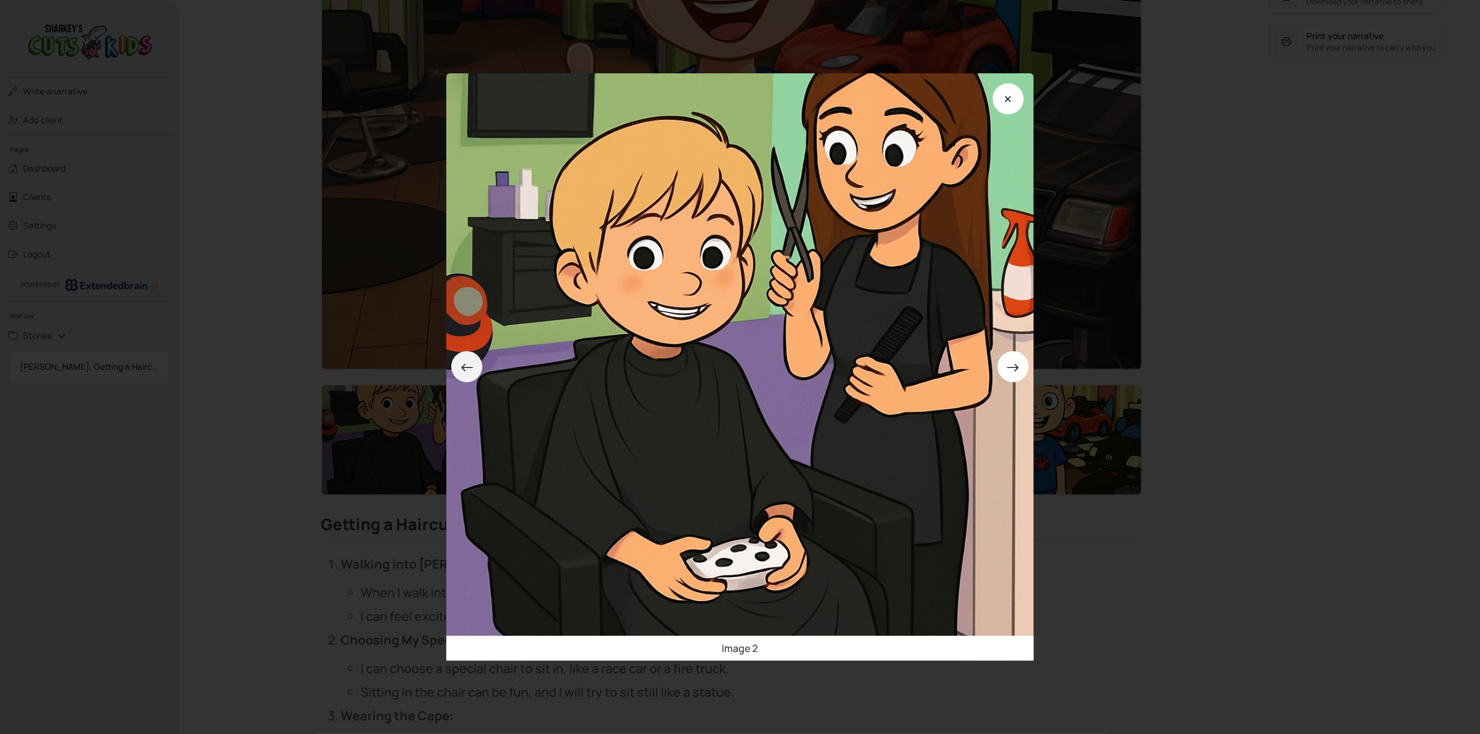
click at [472, 370] on icon at bounding box center [467, 367] width 13 height 13
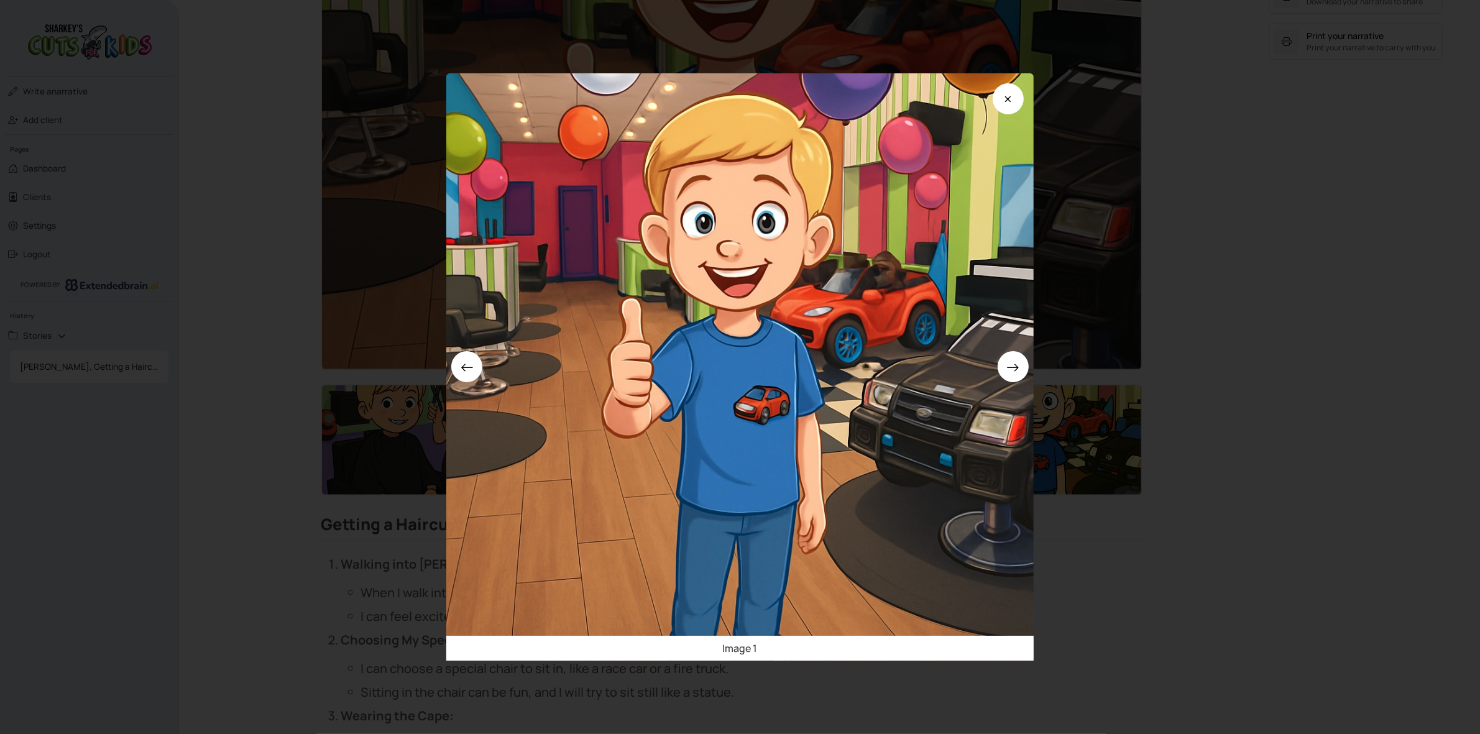
click at [1414, 167] on div "Image 1" at bounding box center [740, 367] width 1480 height 734
